Goal: Task Accomplishment & Management: Manage account settings

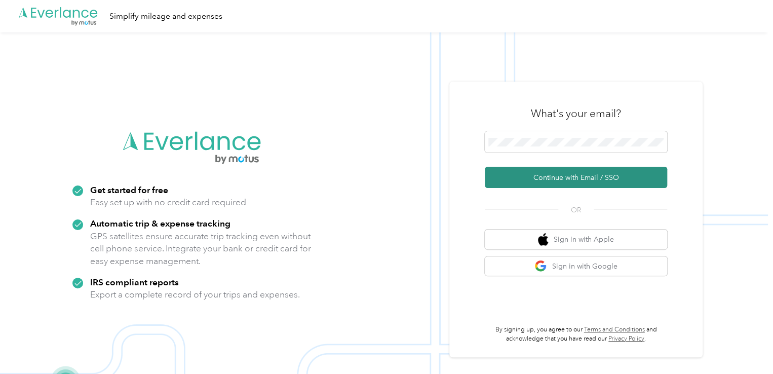
click at [561, 180] on button "Continue with Email / SSO" at bounding box center [576, 177] width 182 height 21
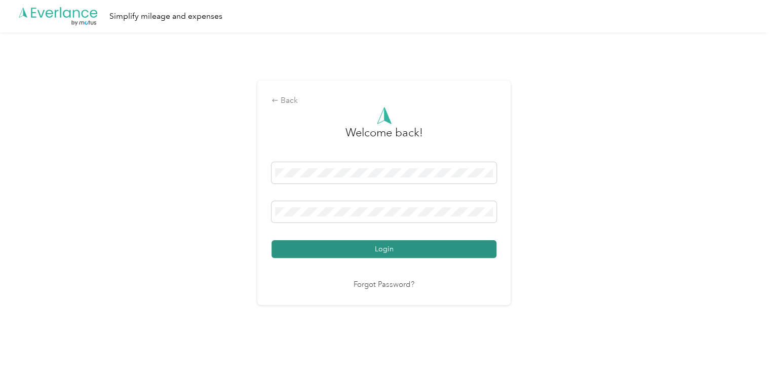
click at [327, 253] on button "Login" at bounding box center [383, 249] width 225 height 18
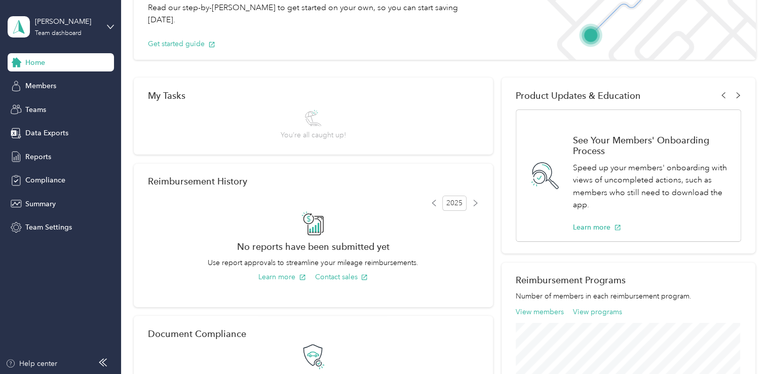
scroll to position [203, 0]
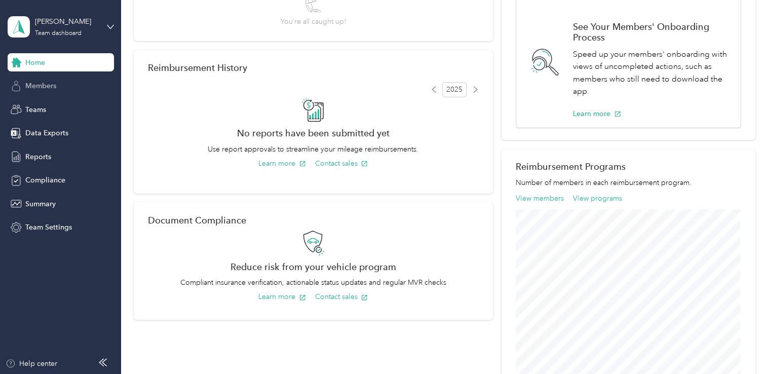
click at [57, 84] on div "Members" at bounding box center [61, 86] width 106 height 18
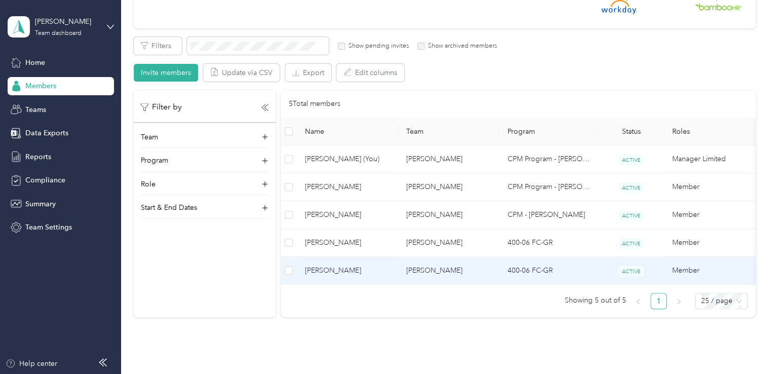
scroll to position [152, 0]
